Goal: Obtain resource: Obtain resource

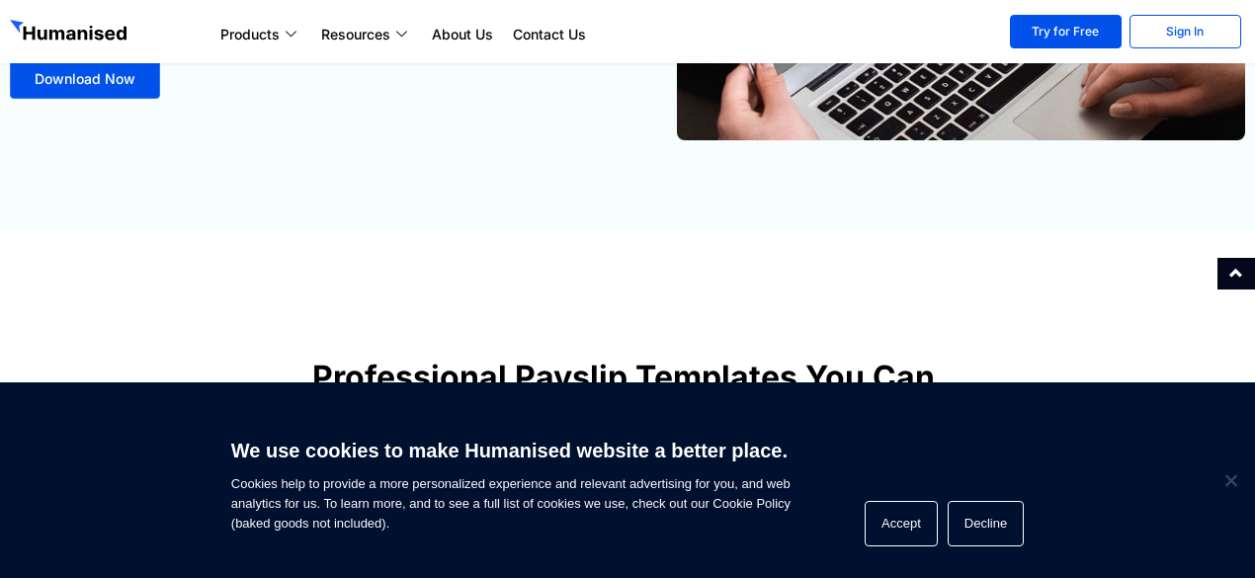
scroll to position [99, 0]
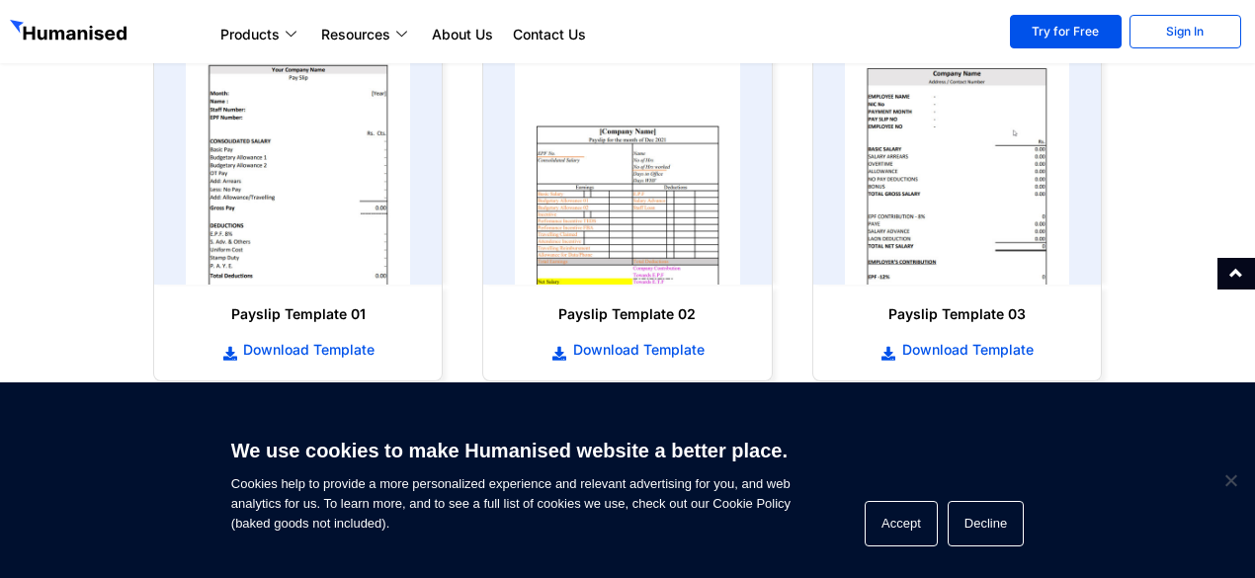
scroll to position [937, 0]
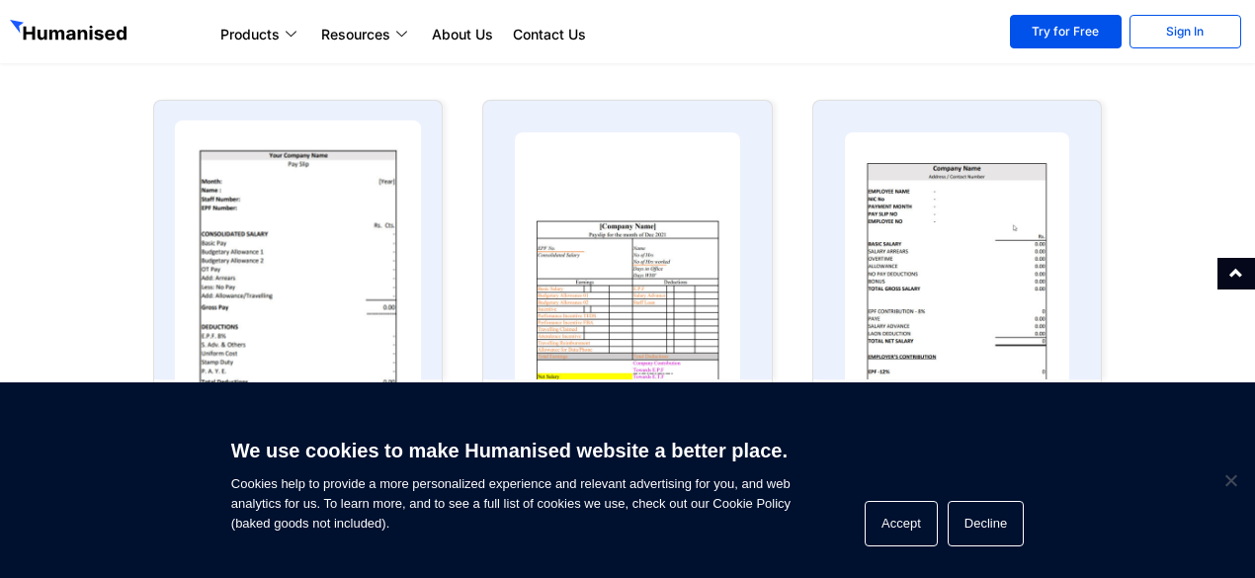
click at [299, 270] on img at bounding box center [298, 257] width 247 height 272
